Goal: Navigation & Orientation: Find specific page/section

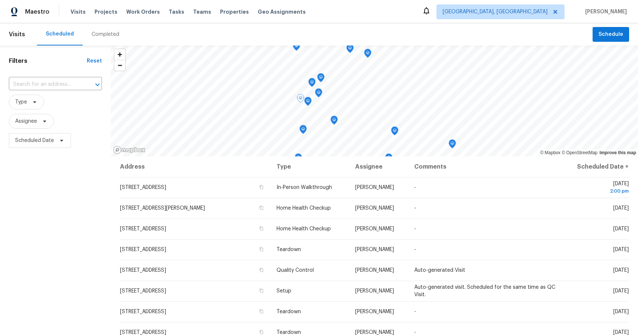
drag, startPoint x: 576, startPoint y: 309, endPoint x: 581, endPoint y: 308, distance: 5.0
click at [0, 0] on div at bounding box center [0, 0] width 0 height 0
